Goal: Task Accomplishment & Management: Manage account settings

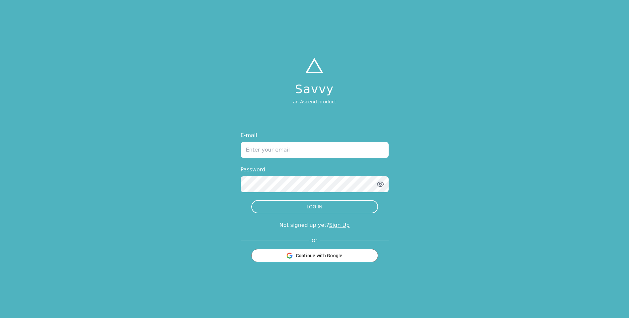
click at [277, 153] on input "E-mail" at bounding box center [315, 150] width 148 height 16
type input "S"
type input "[PERSON_NAME][EMAIL_ADDRESS][DOMAIN_NAME]"
click at [286, 175] on div "Password" at bounding box center [315, 179] width 148 height 26
click at [251, 200] on button "LOG IN" at bounding box center [314, 206] width 127 height 13
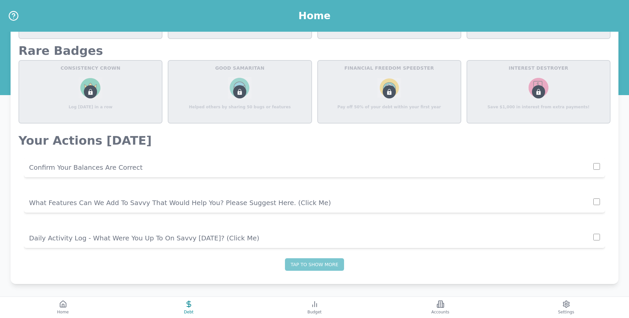
scroll to position [364, 0]
click at [314, 314] on span "Budget" at bounding box center [314, 311] width 14 height 5
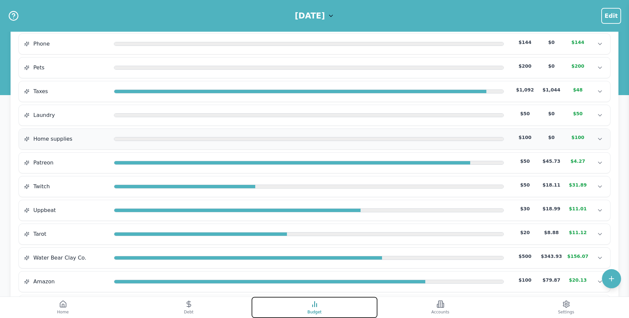
scroll to position [265, 0]
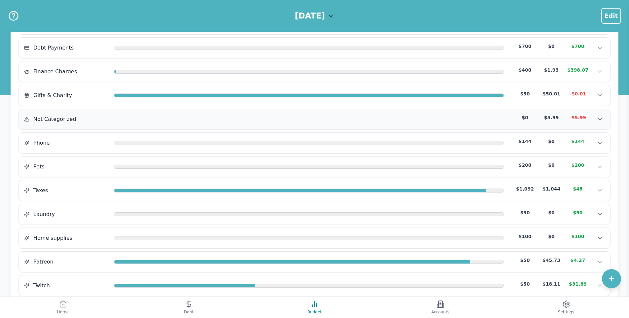
click at [244, 129] on div "Not Categorized $0 $5.99 -$5.99 Not Categorized $0 $5.99 -$5.99 Not Categorized…" at bounding box center [314, 119] width 591 height 20
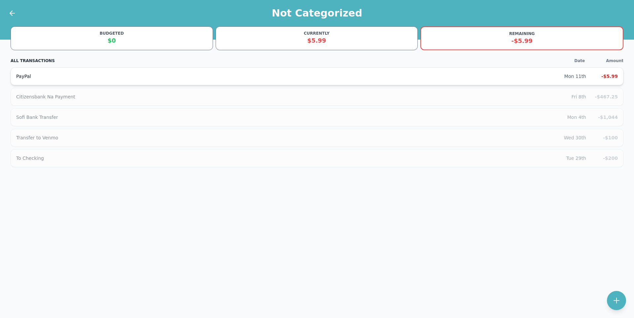
click at [211, 76] on div "PayPal" at bounding box center [290, 76] width 548 height 7
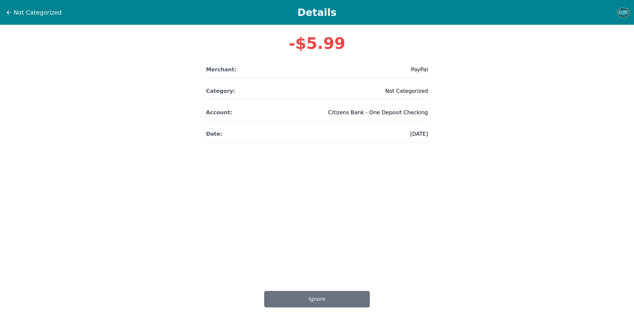
click at [626, 12] on span "Edit" at bounding box center [623, 13] width 10 height 8
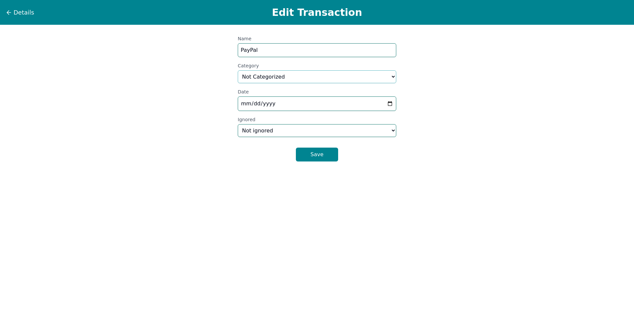
click at [317, 73] on select "Select a category... Home & Utilities Transportation Personal & Family Care Hea…" at bounding box center [317, 76] width 159 height 13
select select "custom_6"
click at [238, 70] on select "Select a category... Home & Utilities Transportation Personal & Family Care Hea…" at bounding box center [317, 76] width 159 height 13
click at [309, 149] on button "Save" at bounding box center [317, 155] width 42 height 14
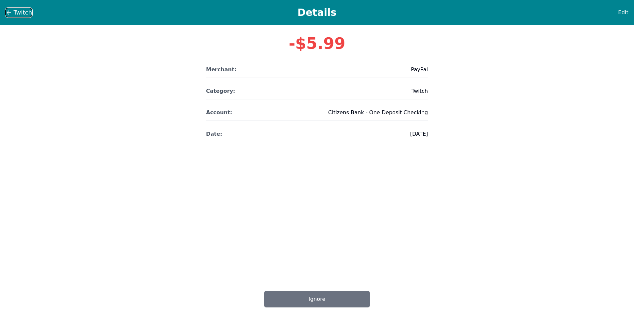
click at [28, 12] on span "Twitch" at bounding box center [23, 12] width 18 height 9
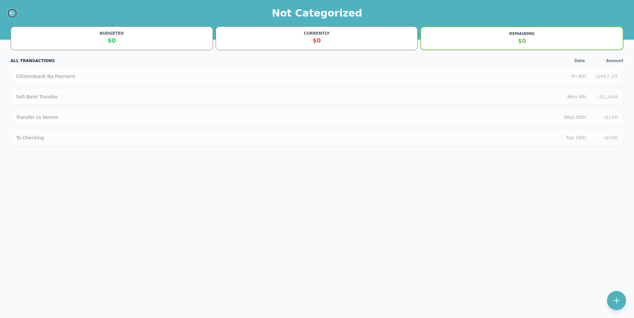
click at [9, 11] on icon at bounding box center [12, 13] width 8 height 8
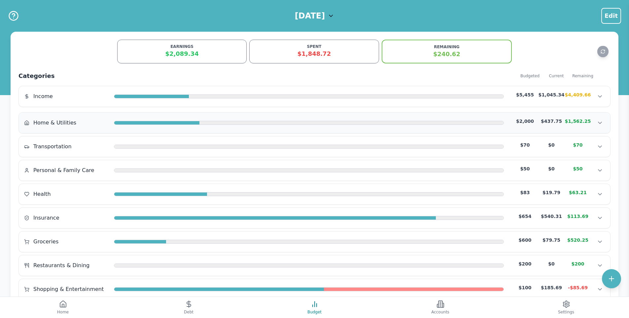
click at [186, 124] on div at bounding box center [156, 123] width 85 height 4
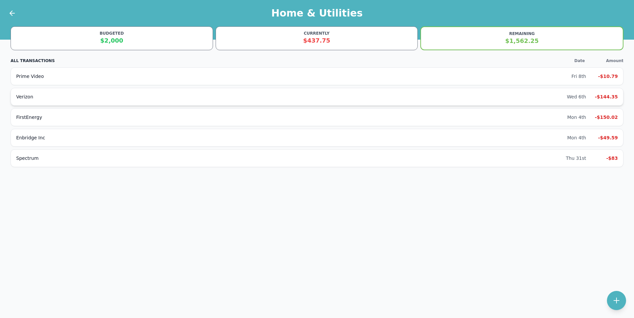
click at [208, 97] on div "Verizon" at bounding box center [291, 96] width 551 height 7
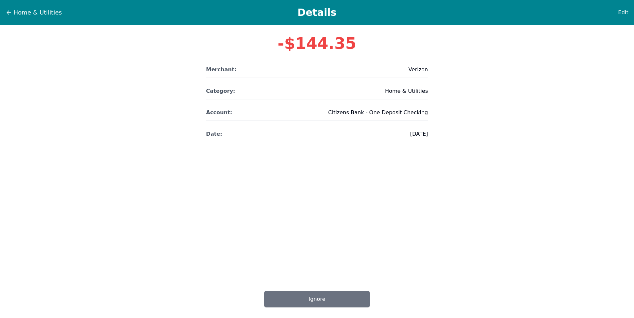
click at [619, 15] on div "Edit" at bounding box center [612, 12] width 33 height 9
click at [629, 10] on div "Home & Utilities Details Edit" at bounding box center [317, 12] width 634 height 25
click at [629, 11] on div "Home & Utilities Details Edit" at bounding box center [317, 12] width 634 height 25
click at [626, 13] on span "Edit" at bounding box center [623, 13] width 10 height 8
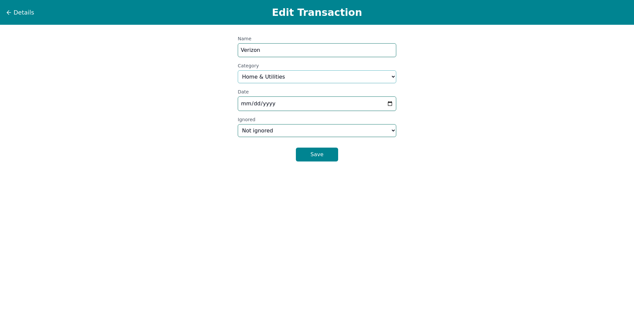
click at [330, 80] on select "Select a category... Home & Utilities Transportation Personal & Family Care Hea…" at bounding box center [317, 76] width 159 height 13
select select "custom_0"
click at [238, 70] on select "Select a category... Home & Utilities Transportation Personal & Family Care Hea…" at bounding box center [317, 76] width 159 height 13
click at [312, 155] on button "Save" at bounding box center [317, 155] width 42 height 14
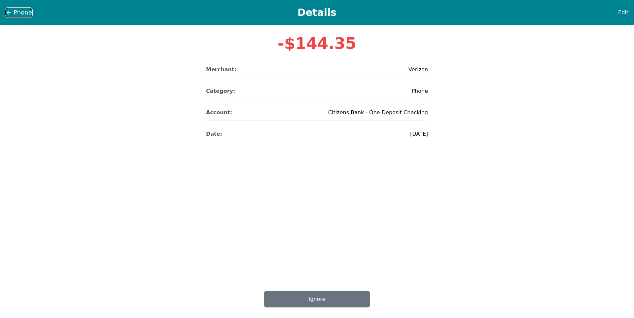
click at [10, 14] on icon at bounding box center [9, 12] width 7 height 7
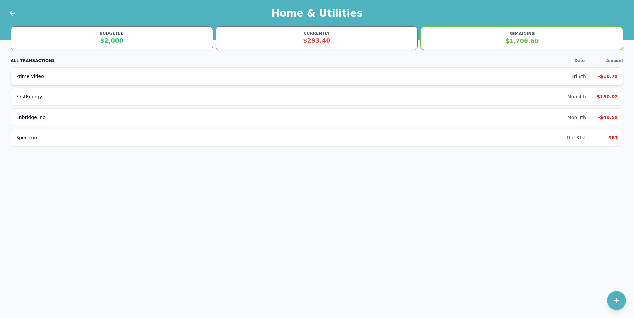
click at [107, 84] on div "Prime Video Fri 8th -$10.79" at bounding box center [317, 76] width 613 height 18
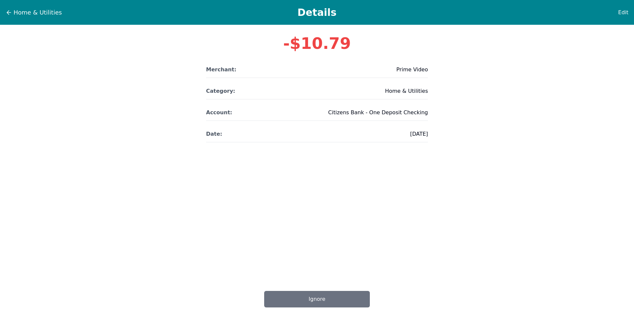
click at [615, 12] on div "Edit" at bounding box center [612, 12] width 33 height 9
click at [621, 12] on span "Edit" at bounding box center [623, 13] width 10 height 8
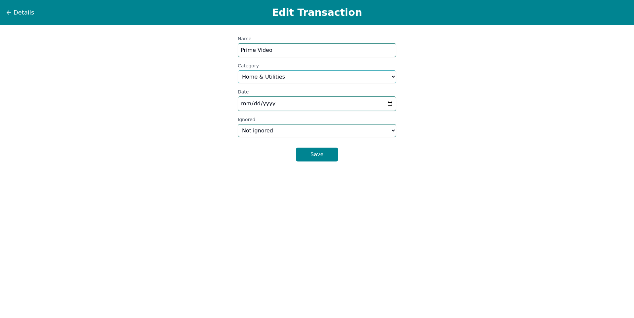
click at [254, 82] on select "Select a category... Home & Utilities Transportation Personal & Family Care Hea…" at bounding box center [317, 76] width 159 height 13
select select "custom_10"
click at [238, 70] on select "Select a category... Home & Utilities Transportation Personal & Family Care Hea…" at bounding box center [317, 76] width 159 height 13
click at [307, 166] on div "Details Edit Transaction Name Prime Video Category Select a category... Home & …" at bounding box center [317, 159] width 634 height 318
click at [312, 160] on button "Save" at bounding box center [317, 155] width 42 height 14
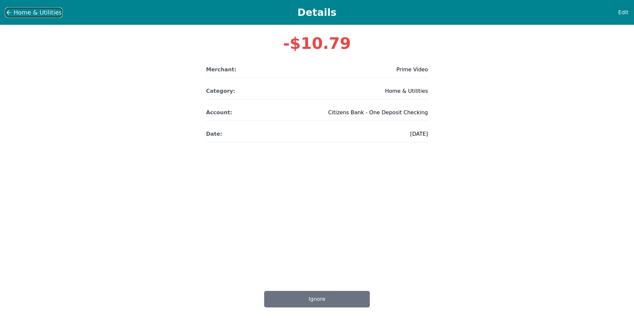
click at [13, 14] on button "Home & Utilities" at bounding box center [33, 13] width 57 height 10
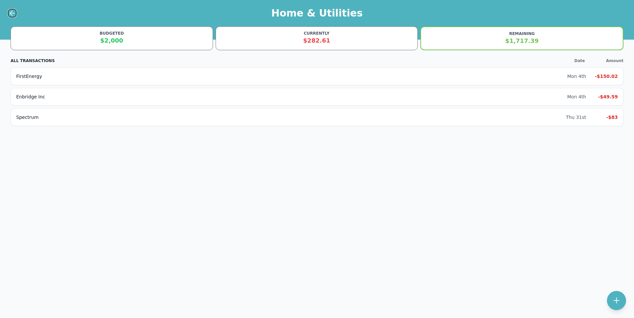
click at [12, 16] on icon at bounding box center [12, 13] width 8 height 8
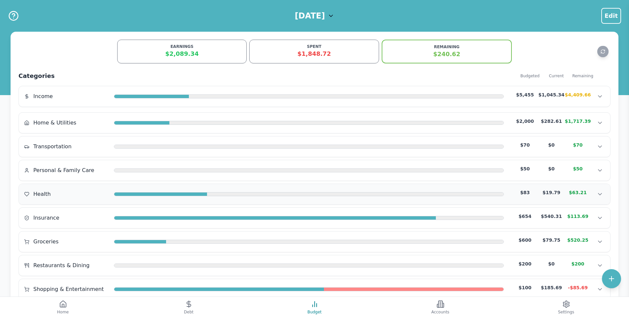
click at [234, 193] on div at bounding box center [355, 195] width 297 height 4
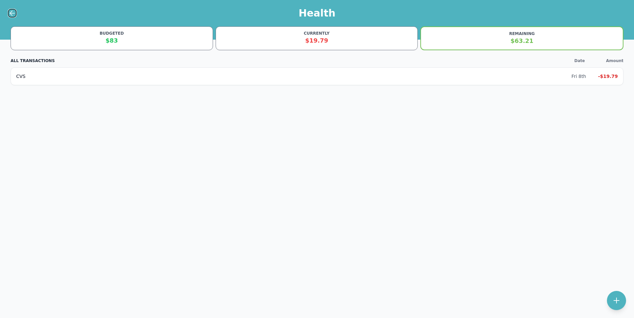
click at [12, 13] on icon at bounding box center [12, 13] width 5 height 0
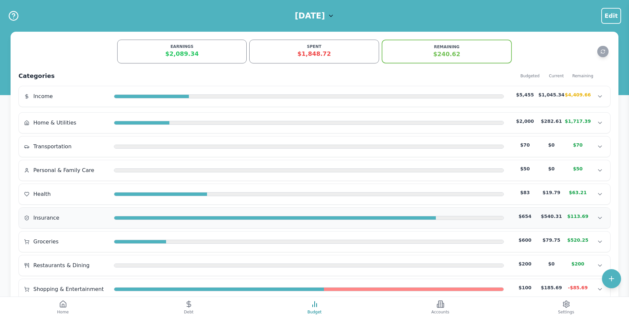
click at [187, 215] on div "Insurance $654 $540.31 $113.69" at bounding box center [314, 218] width 581 height 10
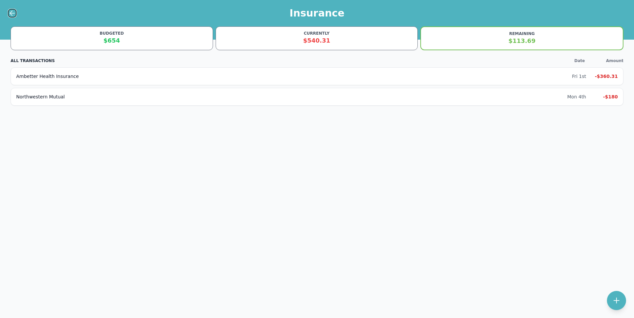
click at [9, 11] on icon at bounding box center [12, 13] width 8 height 8
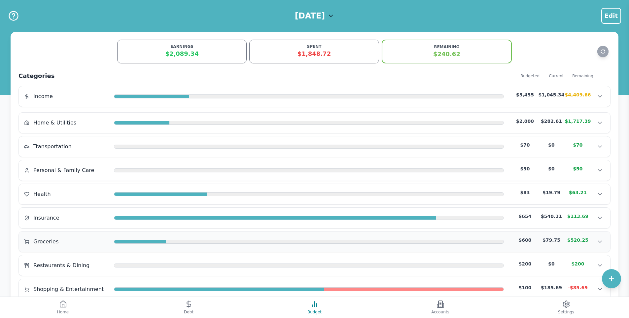
click at [164, 248] on div "Groceries $600 $79.75 $520.25 Groceries $600 $79.75 $520.25 Groceries $600 $79.…" at bounding box center [314, 242] width 591 height 20
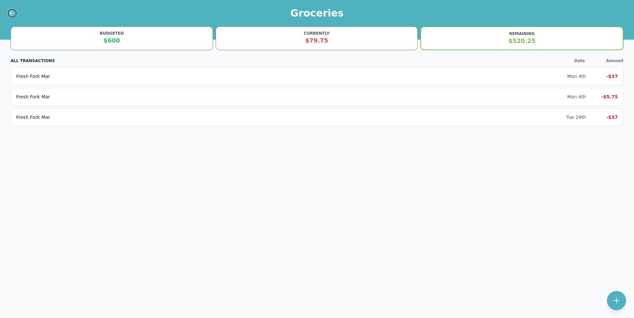
click at [12, 11] on icon at bounding box center [11, 13] width 2 height 5
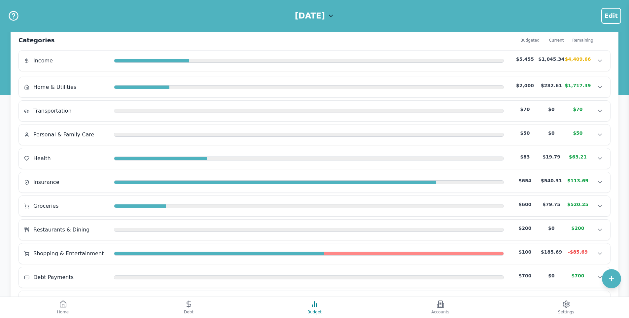
scroll to position [66, 0]
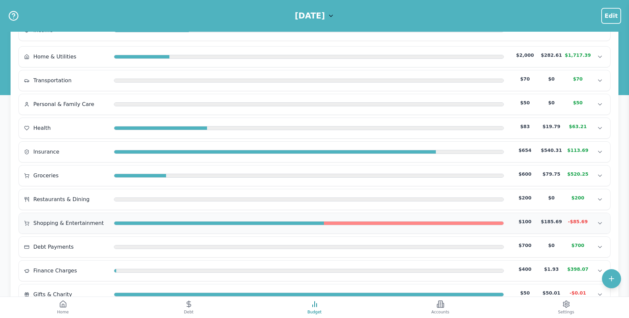
click at [147, 223] on div at bounding box center [219, 224] width 210 height 4
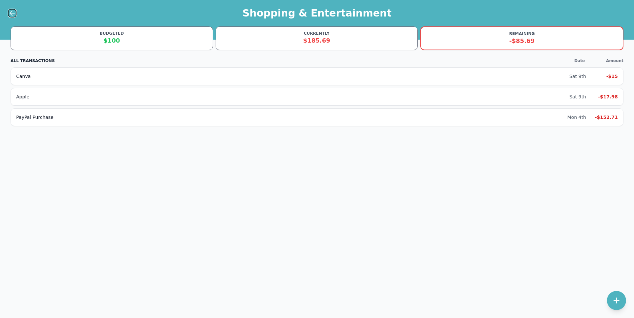
click at [14, 15] on icon at bounding box center [12, 13] width 8 height 8
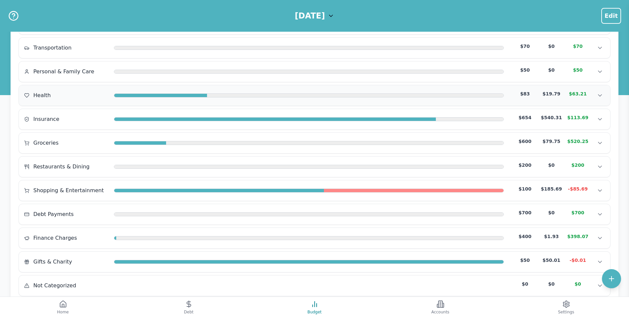
scroll to position [99, 0]
click at [156, 192] on div at bounding box center [309, 190] width 390 height 4
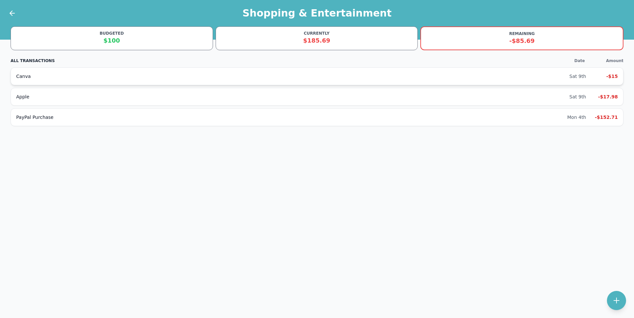
click at [130, 80] on div "Canva Sat 9th -$15" at bounding box center [317, 76] width 613 height 18
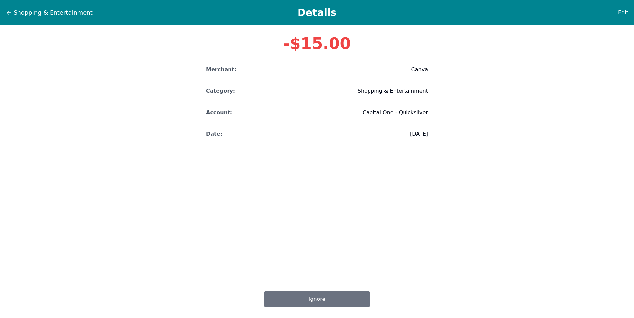
click at [619, 10] on div "Edit" at bounding box center [612, 12] width 33 height 9
click at [624, 13] on span "Edit" at bounding box center [623, 13] width 10 height 8
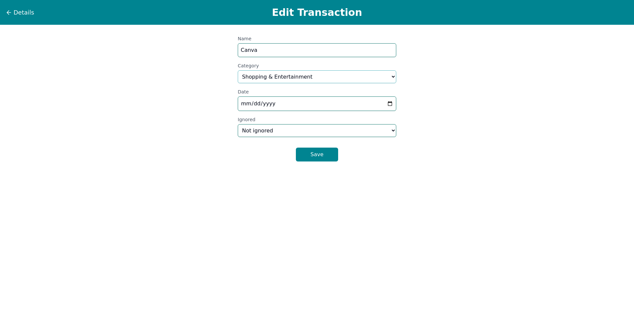
click at [264, 75] on select "Select a category... Home & Utilities Transportation Personal & Family Care Hea…" at bounding box center [317, 76] width 159 height 13
select select "custom_9"
click at [238, 70] on select "Select a category... Home & Utilities Transportation Personal & Family Care Hea…" at bounding box center [317, 76] width 159 height 13
click at [318, 158] on button "Save" at bounding box center [317, 155] width 42 height 14
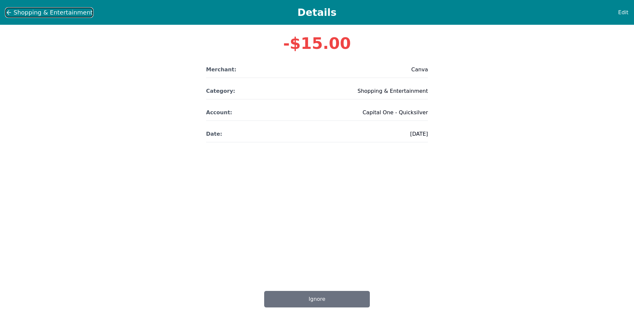
click at [17, 15] on span "Shopping & Entertainment" at bounding box center [53, 12] width 79 height 9
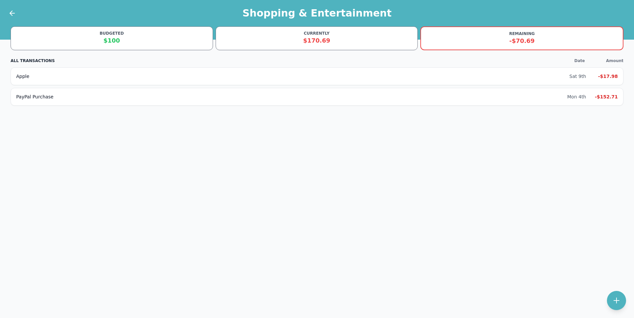
click at [7, 12] on div at bounding box center [8, 13] width 17 height 26
click at [9, 13] on icon at bounding box center [12, 13] width 8 height 8
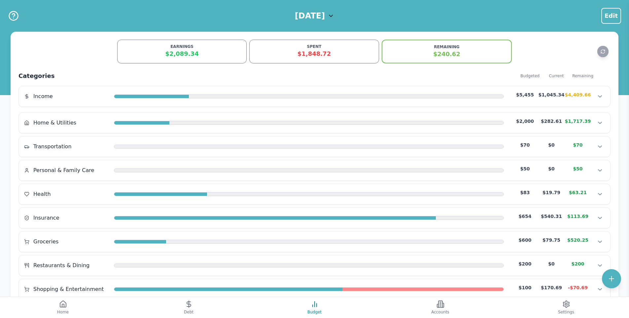
click at [319, 11] on h1 "[DATE]" at bounding box center [310, 16] width 30 height 11
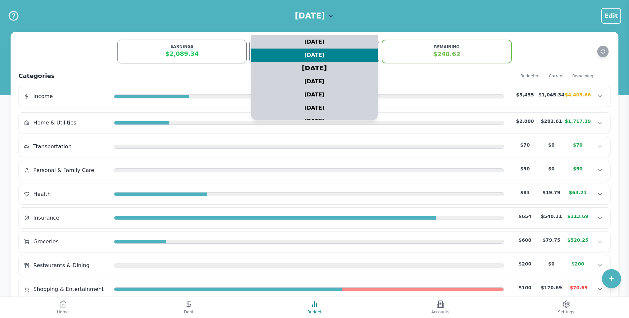
click at [312, 63] on div "[DATE]" at bounding box center [314, 68] width 159 height 17
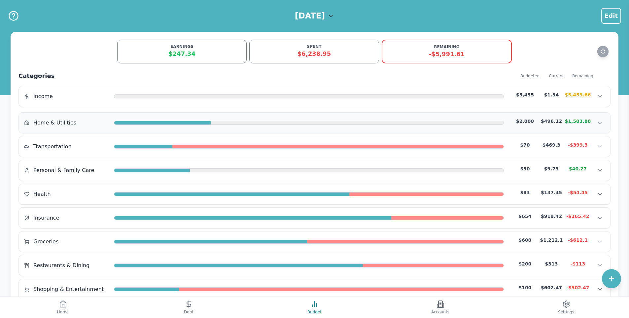
click at [156, 125] on div at bounding box center [309, 122] width 390 height 5
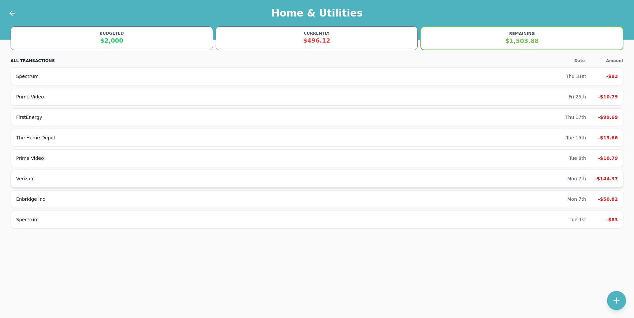
click at [522, 179] on div "Verizon" at bounding box center [291, 178] width 551 height 7
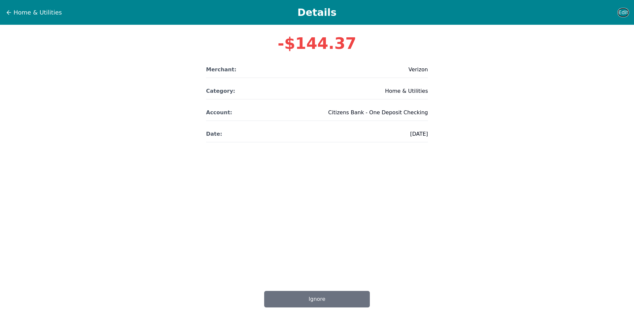
click at [621, 14] on span "Edit" at bounding box center [623, 13] width 10 height 8
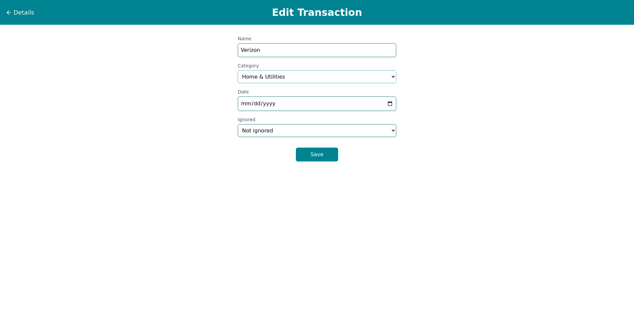
click at [298, 80] on select "Select a category... Home & Utilities Transportation Personal & Family Care Hea…" at bounding box center [317, 76] width 159 height 13
select select "custom_0"
click at [238, 70] on select "Select a category... Home & Utilities Transportation Personal & Family Care Hea…" at bounding box center [317, 76] width 159 height 13
click at [307, 154] on button "Save" at bounding box center [317, 155] width 42 height 14
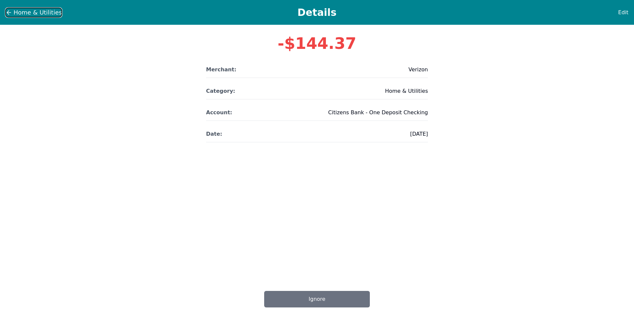
click at [16, 8] on span "Home & Utilities" at bounding box center [38, 12] width 48 height 9
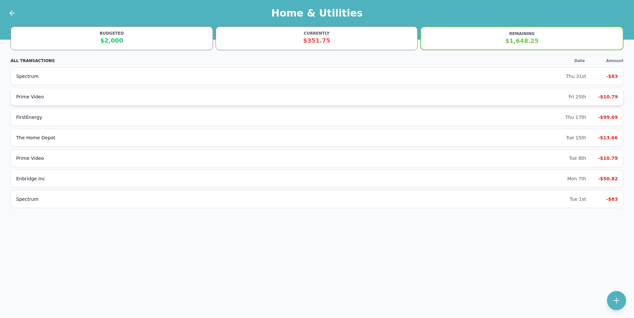
click at [95, 97] on div "Prime Video" at bounding box center [292, 96] width 552 height 7
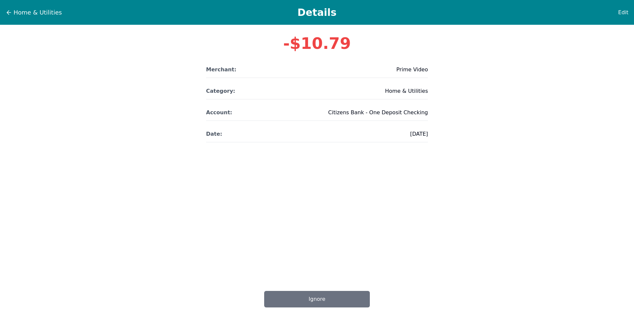
click at [629, 9] on div "Home & Utilities Details Edit" at bounding box center [317, 12] width 634 height 25
click at [623, 14] on span "Edit" at bounding box center [623, 13] width 10 height 8
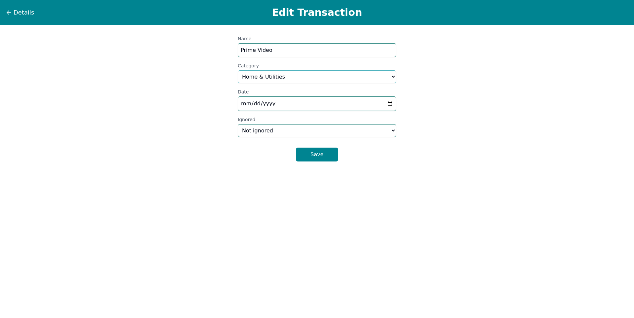
click at [286, 74] on select "Select a category... Home & Utilities Transportation Personal & Family Care Hea…" at bounding box center [317, 76] width 159 height 13
select select "custom_10"
click at [238, 70] on select "Select a category... Home & Utilities Transportation Personal & Family Care Hea…" at bounding box center [317, 76] width 159 height 13
click at [314, 158] on button "Save" at bounding box center [317, 155] width 42 height 14
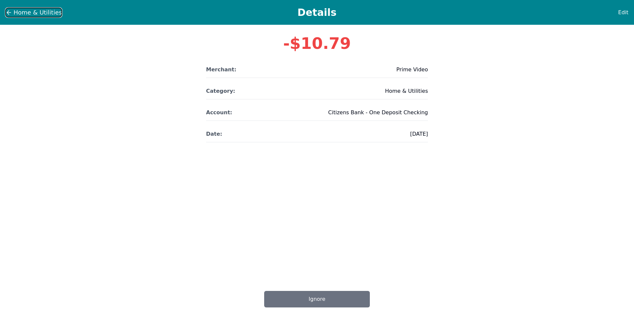
click at [16, 12] on span "Home & Utilities" at bounding box center [38, 12] width 48 height 9
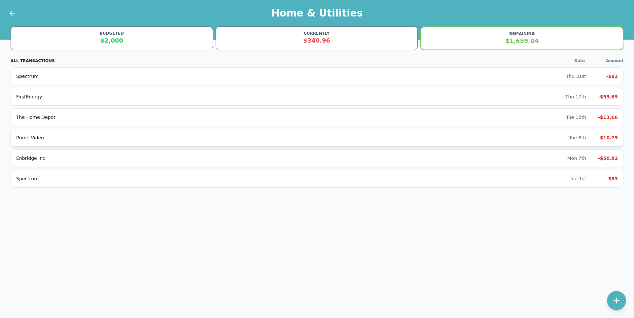
click at [117, 138] on div "Prime Video" at bounding box center [292, 137] width 553 height 7
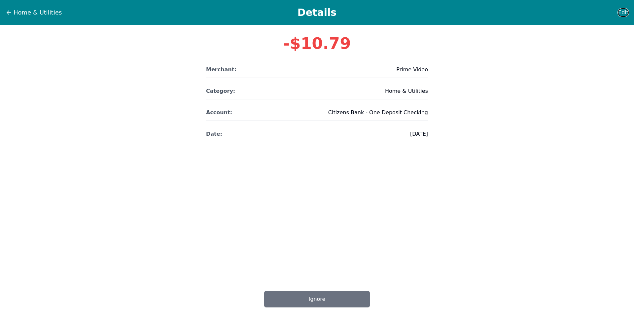
click at [627, 10] on span "Edit" at bounding box center [623, 13] width 10 height 8
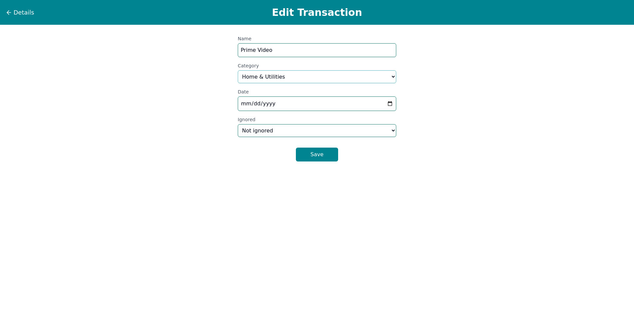
click at [253, 73] on select "Select a category... Home & Utilities Transportation Personal & Family Care Hea…" at bounding box center [317, 76] width 159 height 13
select select "custom_10"
click at [238, 70] on select "Select a category... Home & Utilities Transportation Personal & Family Care Hea…" at bounding box center [317, 76] width 159 height 13
click at [313, 159] on button "Save" at bounding box center [317, 155] width 42 height 14
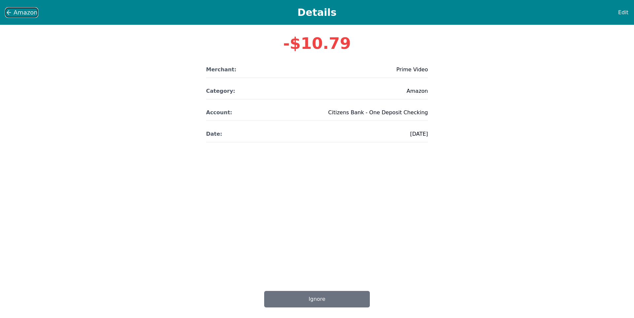
click at [16, 14] on span "Amazon" at bounding box center [26, 12] width 24 height 9
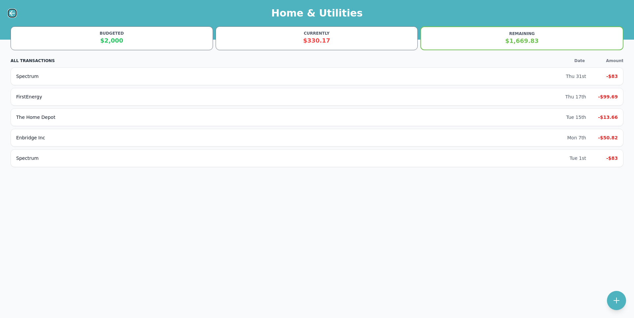
click at [16, 14] on button at bounding box center [12, 13] width 9 height 9
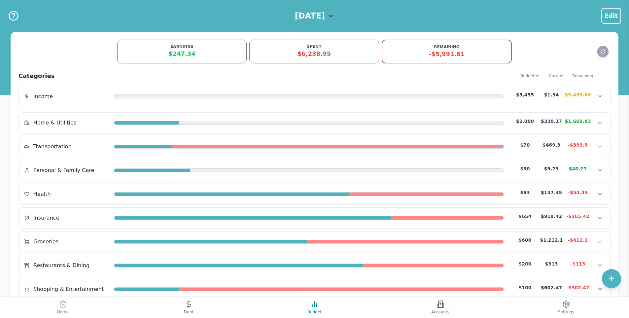
click at [318, 17] on h1 "[DATE]" at bounding box center [310, 16] width 30 height 11
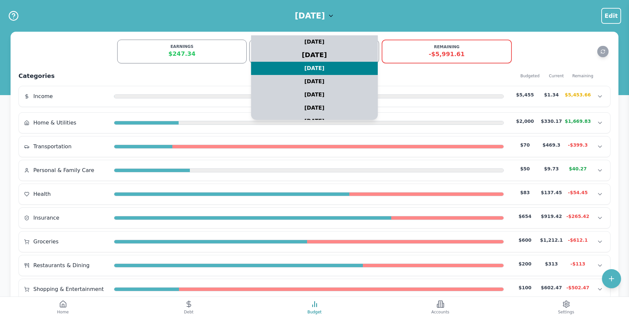
click at [319, 57] on div "[DATE]" at bounding box center [314, 55] width 159 height 17
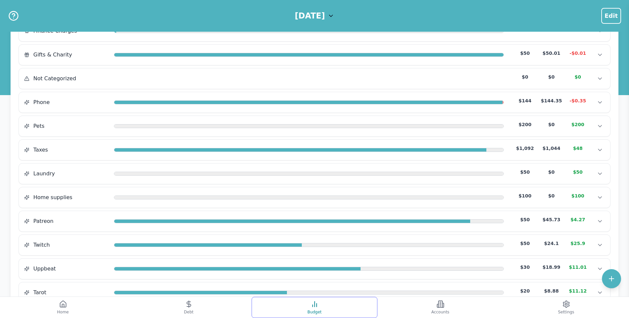
scroll to position [239, 0]
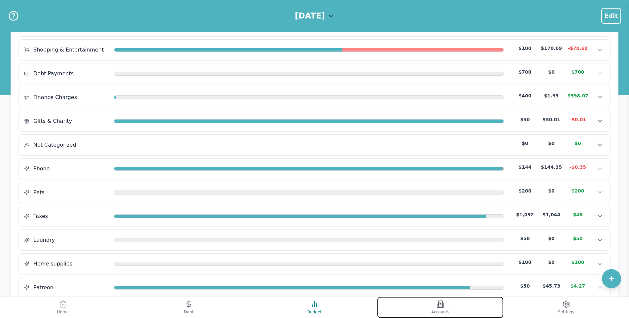
click at [405, 303] on button "Accounts" at bounding box center [440, 307] width 126 height 21
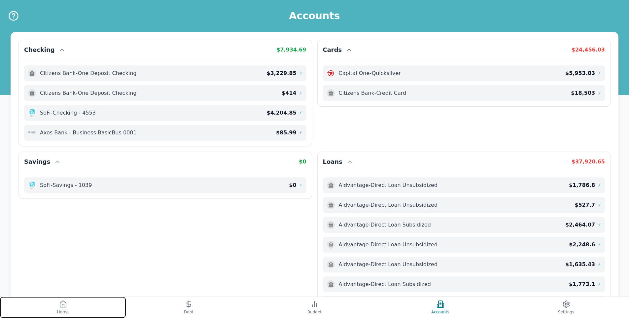
click at [58, 300] on button "Home" at bounding box center [63, 307] width 126 height 21
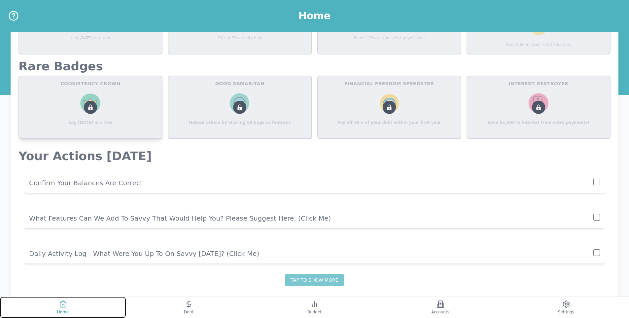
scroll to position [364, 0]
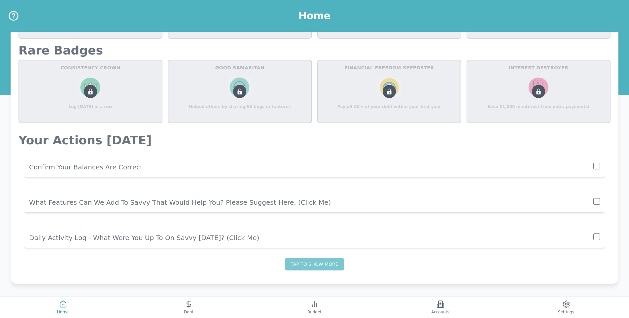
click at [591, 166] on p "Confirm Your Balances Are Correct" at bounding box center [311, 166] width 564 height 9
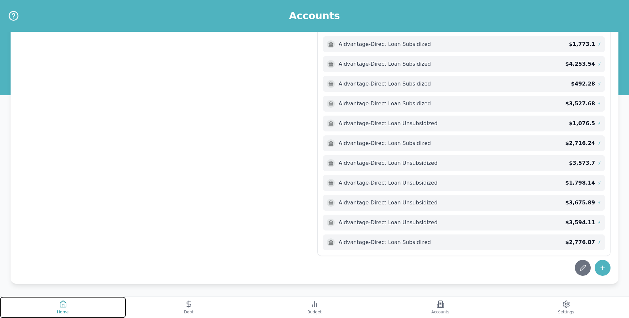
click at [65, 307] on icon at bounding box center [63, 304] width 6 height 6
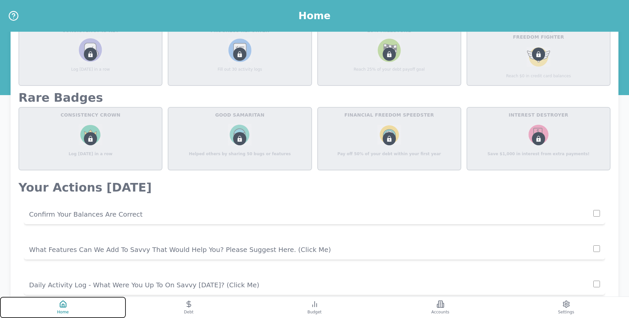
scroll to position [364, 0]
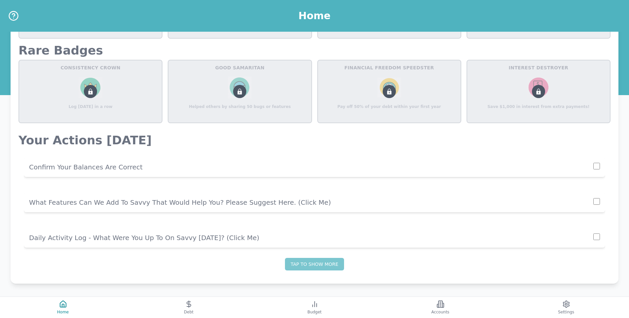
click at [597, 168] on input "checkbox" at bounding box center [596, 166] width 7 height 7
checkbox input "true"
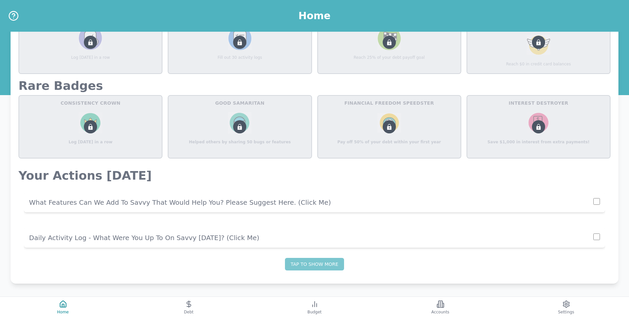
scroll to position [329, 0]
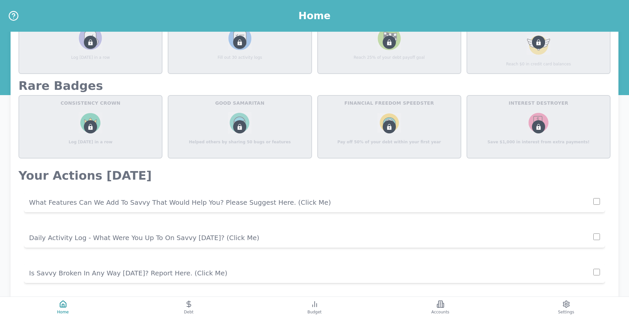
click at [546, 237] on p "Daily Activity Log - What Were You Up To On Savvy [DATE]? (click me)" at bounding box center [311, 237] width 564 height 9
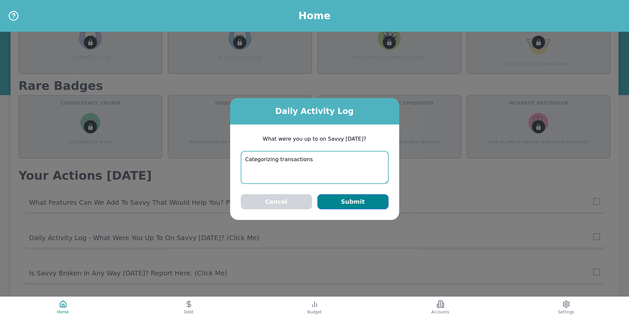
type textarea "Categorizing transactions"
click at [346, 201] on button "Submit" at bounding box center [352, 201] width 71 height 15
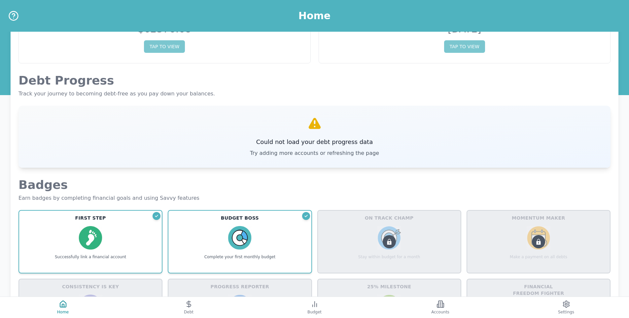
scroll to position [14, 0]
